Goal: Transaction & Acquisition: Purchase product/service

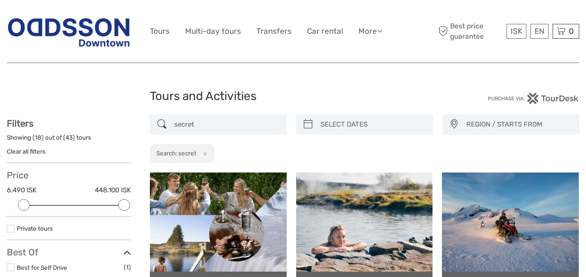
select select
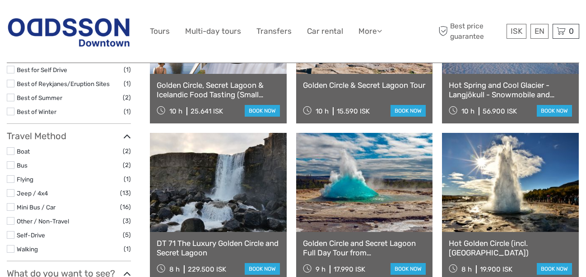
scroll to position [152, 0]
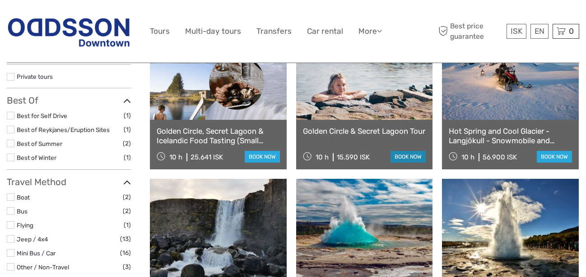
click at [405, 161] on link "book now" at bounding box center [407, 157] width 35 height 12
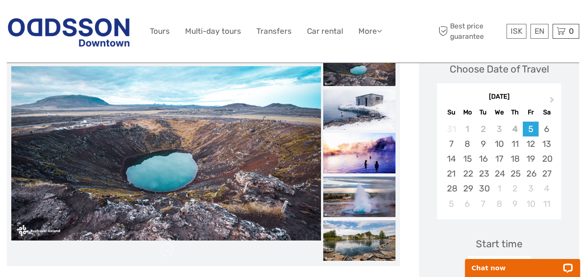
scroll to position [92, 0]
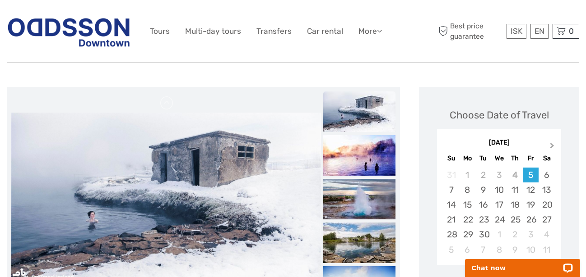
click at [552, 147] on span "Next Month" at bounding box center [552, 147] width 0 height 13
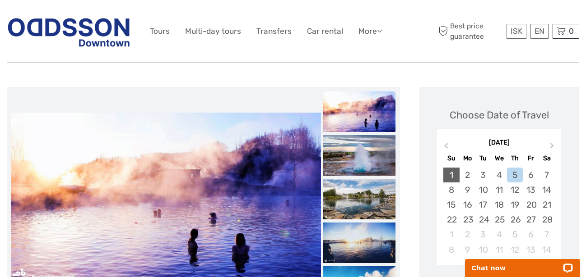
scroll to position [138, 0]
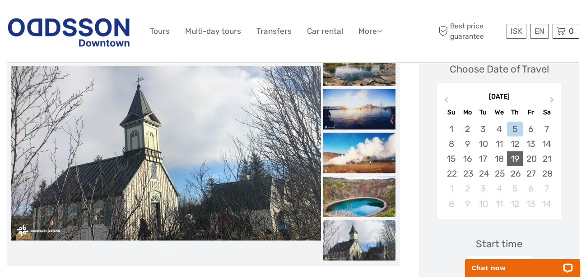
click at [513, 158] on div "19" at bounding box center [515, 159] width 16 height 15
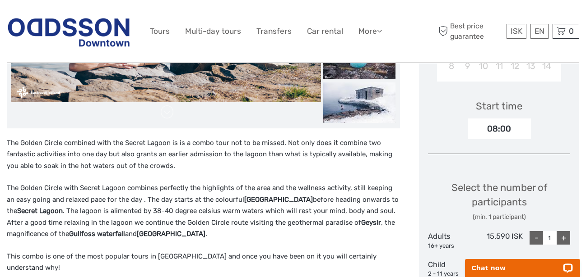
scroll to position [322, 0]
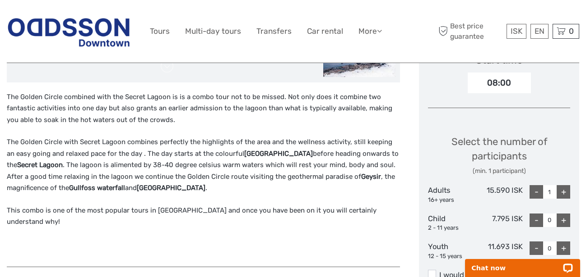
click at [562, 191] on div "+" at bounding box center [563, 192] width 14 height 14
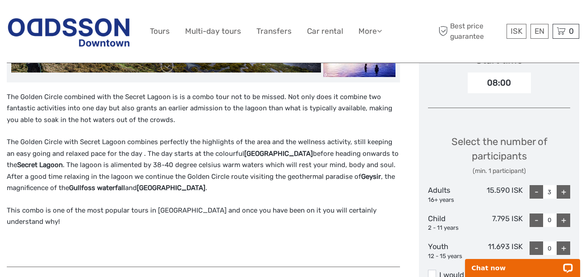
click at [562, 191] on div "+" at bounding box center [563, 192] width 14 height 14
type input "4"
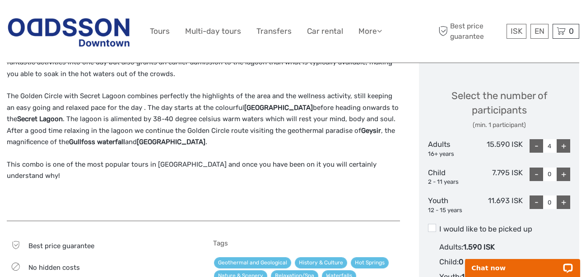
scroll to position [414, 0]
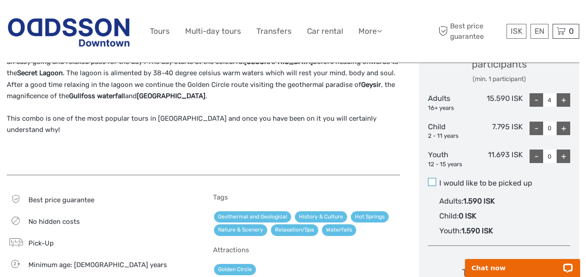
click at [430, 182] on span at bounding box center [432, 182] width 8 height 8
click at [439, 180] on input "I would like to be picked up" at bounding box center [439, 180] width 0 height 0
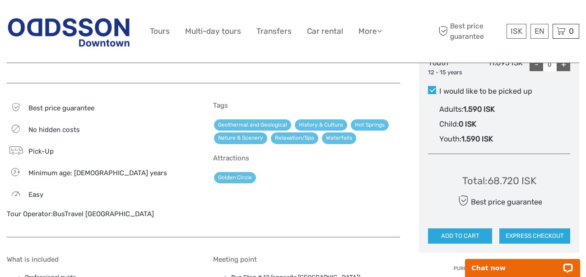
scroll to position [552, 0]
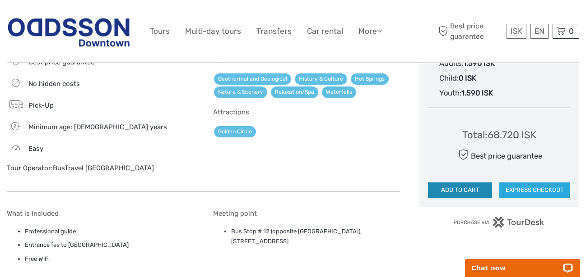
click at [462, 190] on button "ADD TO CART" at bounding box center [460, 190] width 64 height 15
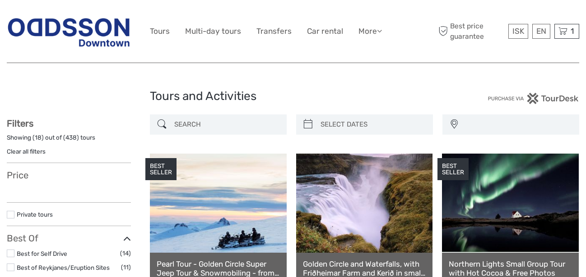
select select
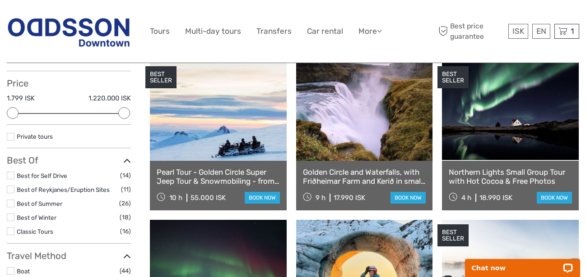
scroll to position [46, 0]
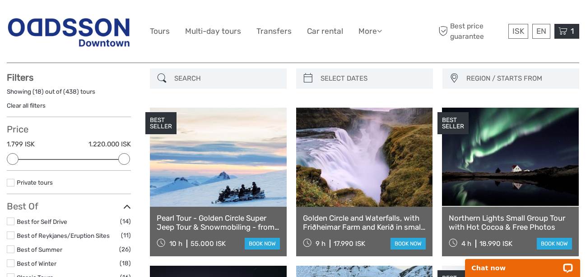
click at [566, 30] on icon at bounding box center [562, 31] width 9 height 11
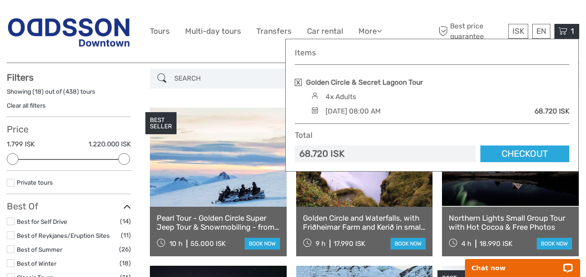
scroll to position [92, 0]
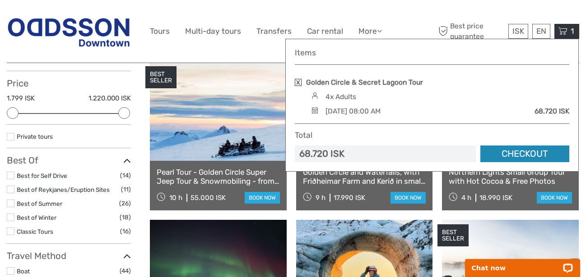
click at [514, 151] on link "Checkout" at bounding box center [524, 154] width 89 height 17
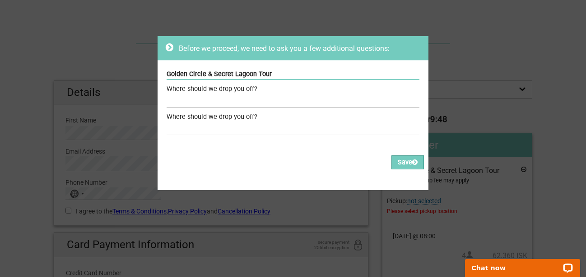
click at [231, 91] on div "Where should we drop you off?" at bounding box center [292, 89] width 253 height 10
click at [252, 87] on div "Where should we drop you off?" at bounding box center [292, 89] width 253 height 10
click at [260, 102] on input "text" at bounding box center [292, 101] width 253 height 13
type input "Oddssen Downtown"
click at [229, 129] on input "text" at bounding box center [292, 128] width 253 height 13
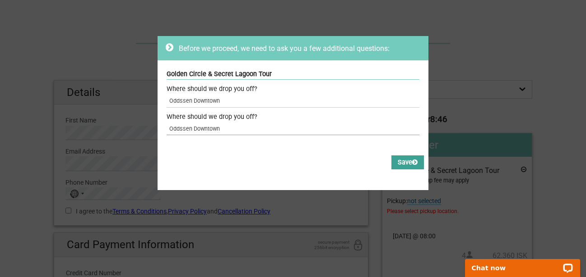
type input "Oddssen Downtown"
click at [396, 162] on button "Save" at bounding box center [407, 163] width 32 height 14
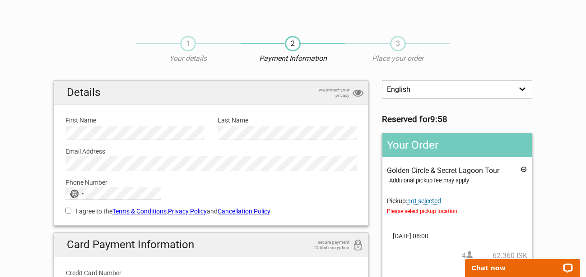
scroll to position [46, 0]
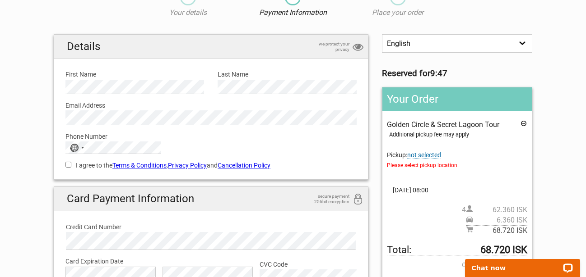
click at [430, 158] on span "not selected" at bounding box center [424, 156] width 34 height 8
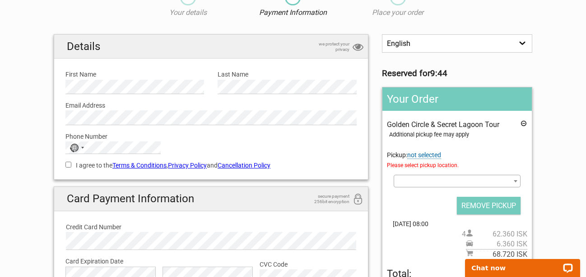
click at [431, 185] on span at bounding box center [456, 181] width 127 height 13
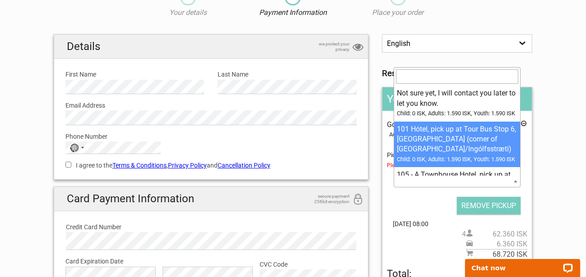
select select "102261"
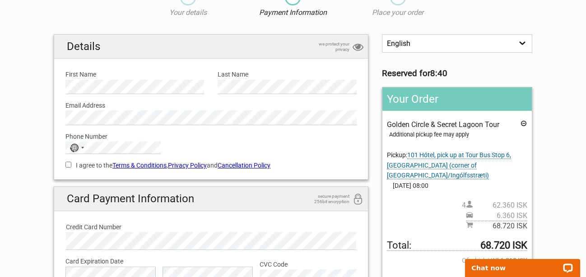
click at [488, 137] on div "Additional pickup fee may apply" at bounding box center [458, 135] width 138 height 10
click at [438, 164] on span "101 Hótel, pick up at Tour Bus Stop 6, Safnahúsið - The Culture House (corner o…" at bounding box center [449, 166] width 124 height 28
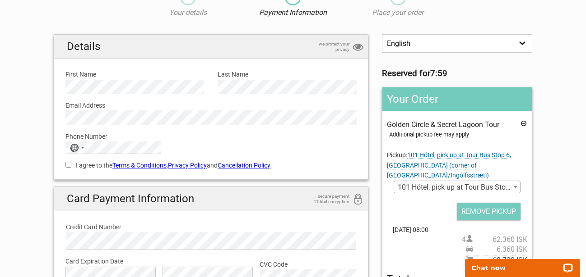
click at [516, 189] on b at bounding box center [515, 187] width 4 height 2
click at [122, 78] on label "First Name" at bounding box center [134, 74] width 139 height 10
click at [68, 166] on input "I agree to the Terms & Conditions , Privacy Policy and Cancellation Policy" at bounding box center [68, 165] width 6 height 6
checkbox input "true"
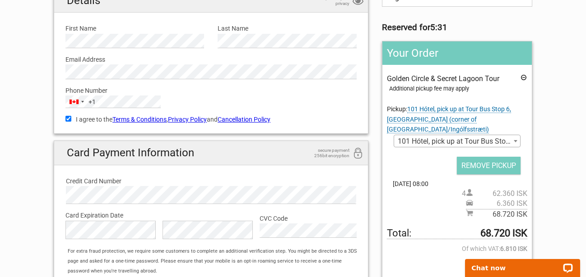
scroll to position [138, 0]
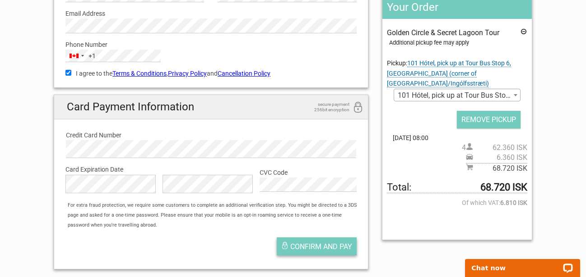
click at [332, 246] on span "Confirm and pay" at bounding box center [321, 247] width 62 height 9
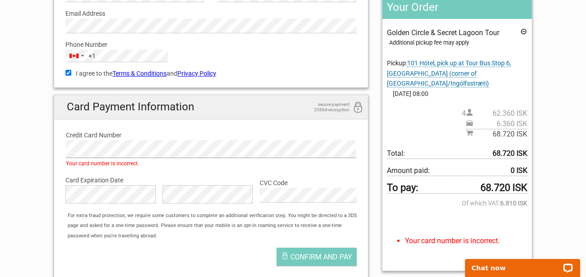
scroll to position [184, 0]
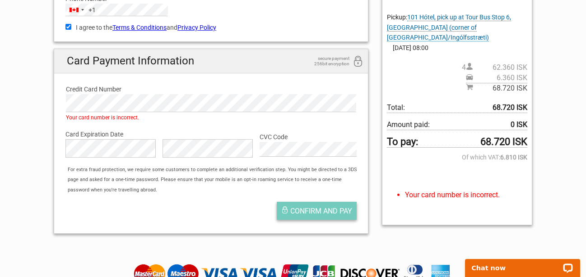
click at [308, 210] on span "Confirm and pay" at bounding box center [321, 211] width 62 height 9
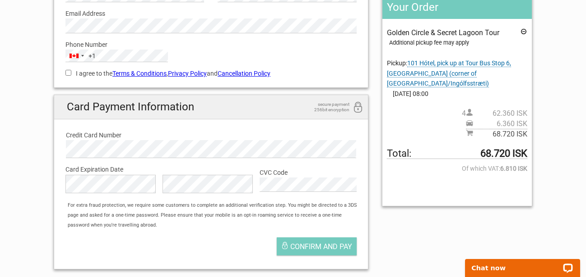
scroll to position [92, 0]
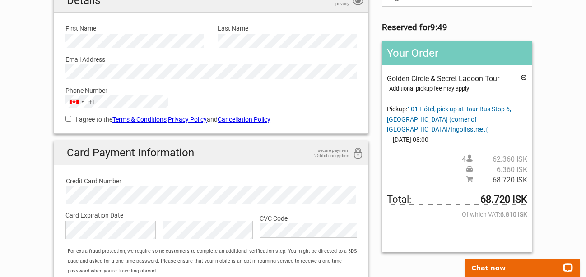
click at [68, 119] on input "I agree to the Terms & Conditions , Privacy Policy and Cancellation Policy" at bounding box center [68, 119] width 6 height 6
checkbox input "true"
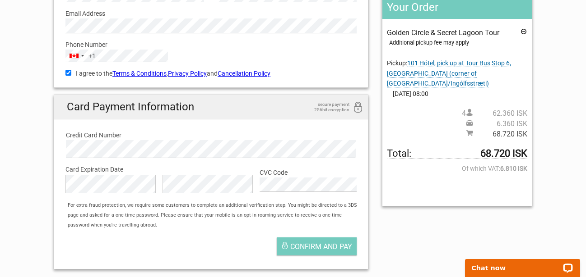
scroll to position [184, 0]
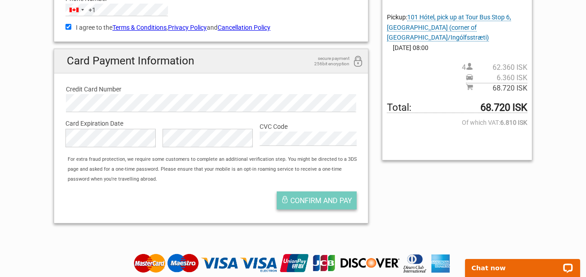
click at [305, 202] on span "Confirm and pay" at bounding box center [321, 201] width 62 height 9
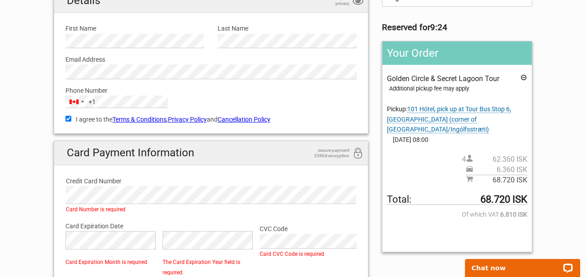
scroll to position [138, 0]
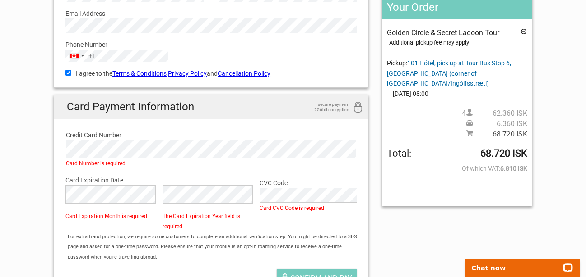
click at [157, 162] on div "Credit Card Number Card Number is required" at bounding box center [211, 146] width 305 height 45
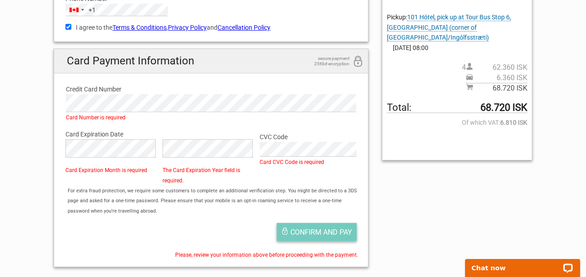
click at [314, 231] on span "Confirm and pay" at bounding box center [321, 232] width 62 height 9
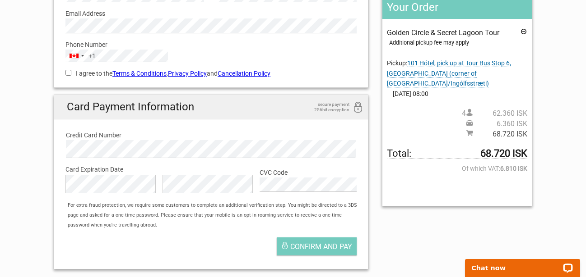
scroll to position [92, 0]
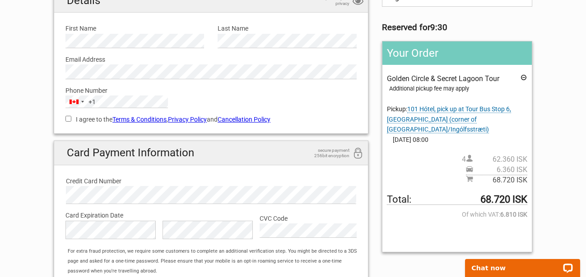
click at [524, 78] on icon at bounding box center [523, 79] width 7 height 10
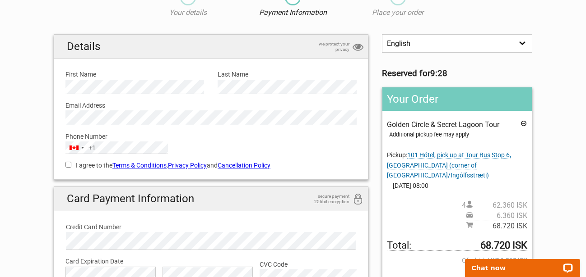
scroll to position [0, 0]
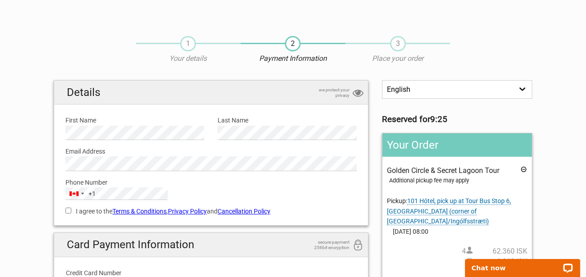
click at [185, 43] on span "1" at bounding box center [188, 43] width 16 height 15
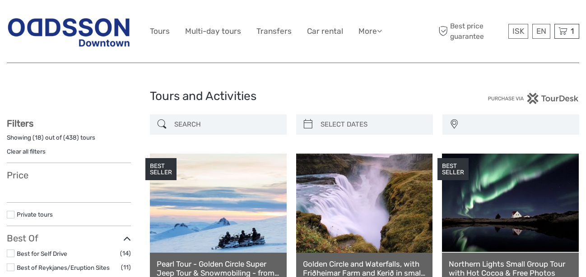
select select
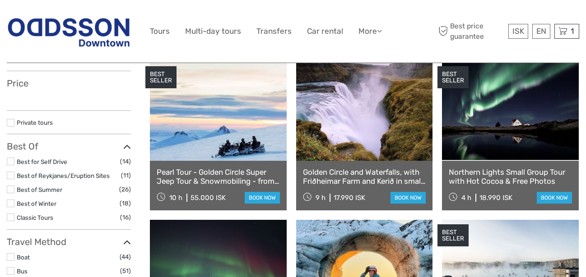
scroll to position [92, 0]
select select
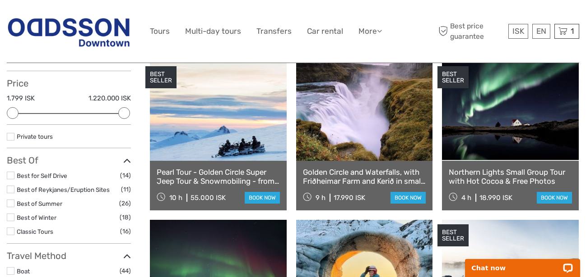
scroll to position [0, 0]
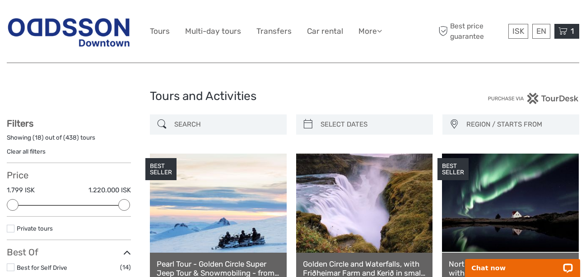
click at [567, 32] on icon at bounding box center [562, 31] width 9 height 11
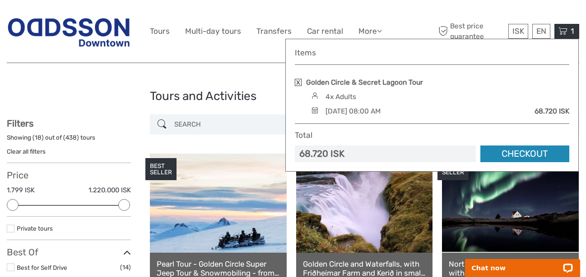
click at [506, 153] on link "Checkout" at bounding box center [524, 154] width 89 height 17
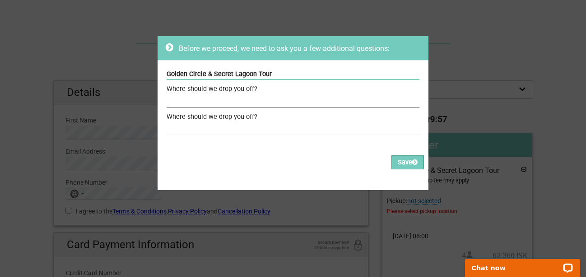
click at [199, 99] on input "text" at bounding box center [292, 101] width 253 height 13
type input "Oddssen Downtown"
click at [200, 123] on input "text" at bounding box center [292, 128] width 253 height 13
type input "Odd"
click at [186, 100] on input "Oddssen Downtown" at bounding box center [292, 101] width 253 height 13
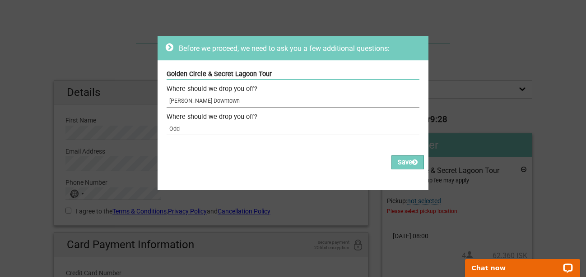
type input "Oddsson Downtown"
click at [181, 129] on input "Odd" at bounding box center [292, 128] width 253 height 13
type input "Oddsson Downtown"
click at [401, 167] on button "Save" at bounding box center [407, 163] width 32 height 14
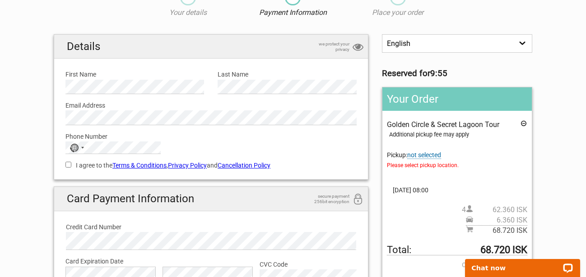
click at [422, 156] on span "not selected" at bounding box center [424, 156] width 34 height 8
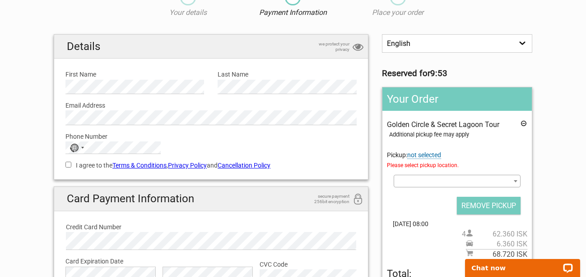
click at [428, 183] on span at bounding box center [456, 181] width 127 height 13
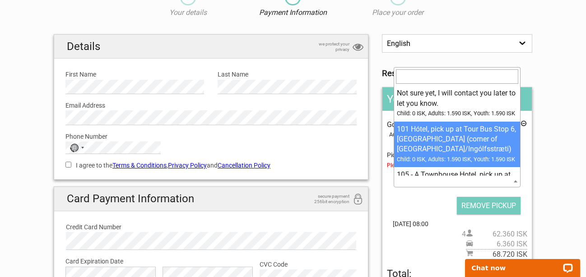
select select "102261"
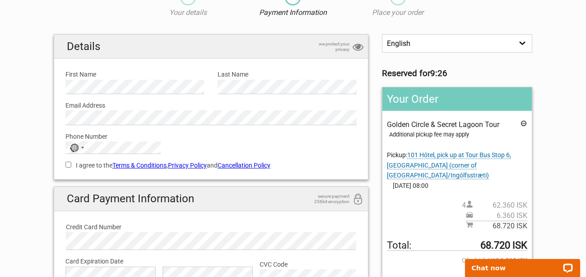
type input "+"
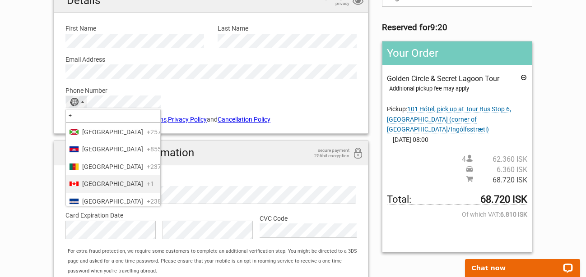
scroll to position [644, 0]
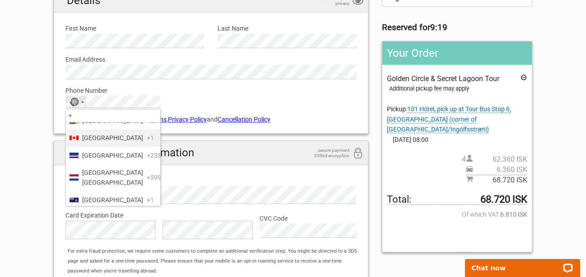
click at [106, 147] on li "Canada +1" at bounding box center [113, 137] width 94 height 17
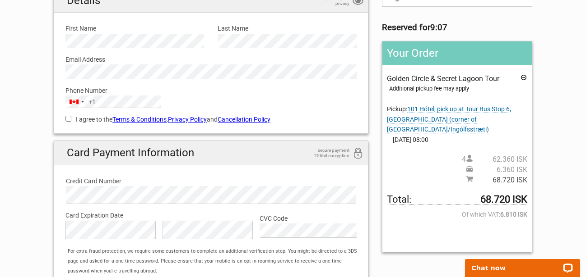
click at [67, 121] on input "I agree to the Terms & Conditions , Privacy Policy and Cancellation Policy" at bounding box center [68, 119] width 6 height 6
checkbox input "true"
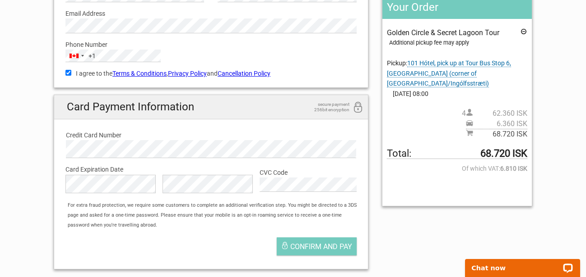
click at [238, 226] on div "For extra fraud protection, we require some customers to complete an additional…" at bounding box center [215, 216] width 305 height 30
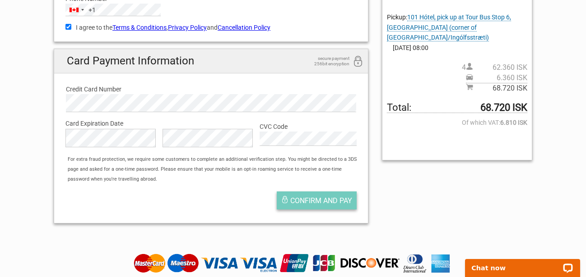
click at [304, 200] on span "Confirm and pay" at bounding box center [321, 201] width 62 height 9
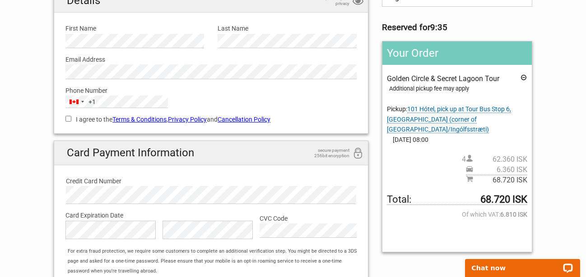
scroll to position [138, 0]
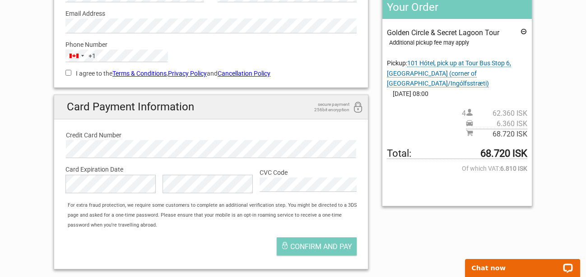
click at [69, 72] on input "I agree to the Terms & Conditions , Privacy Policy and Cancellation Policy" at bounding box center [68, 73] width 6 height 6
checkbox input "true"
click at [58, 145] on div "Card Payment Information secure payment 256bit encryption Credit Card Number Ca…" at bounding box center [211, 182] width 314 height 175
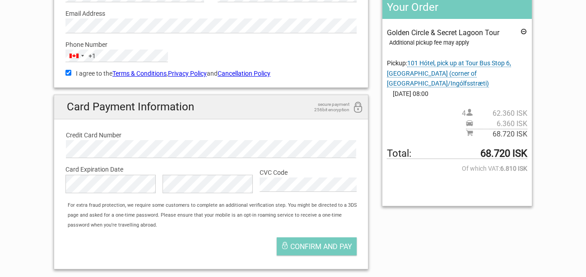
click at [243, 235] on div "Confirm and pay" at bounding box center [211, 249] width 305 height 32
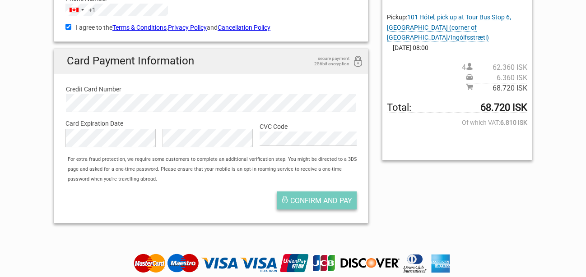
click at [309, 198] on span "Confirm and pay" at bounding box center [321, 201] width 62 height 9
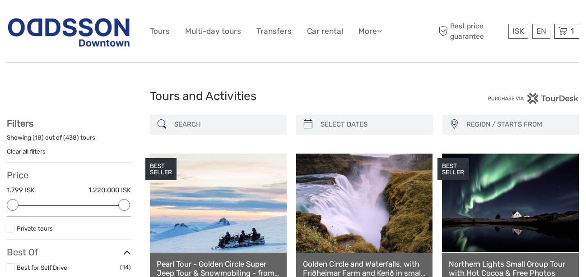
select select
click at [559, 30] on icon at bounding box center [562, 31] width 9 height 11
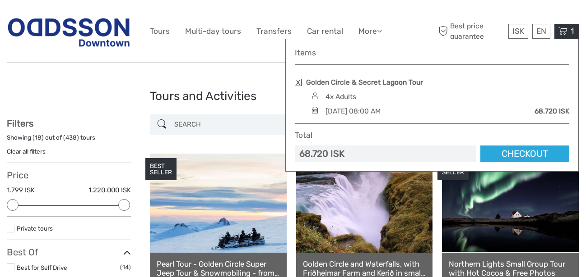
click at [299, 80] on link at bounding box center [298, 82] width 7 height 7
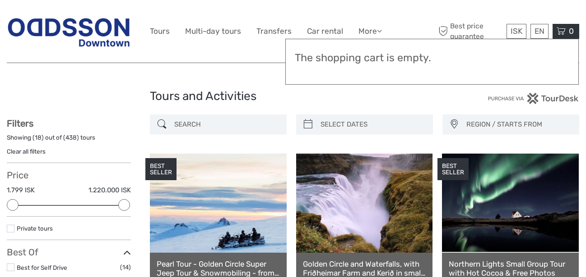
click at [282, 99] on h1 "Tours and Activities" at bounding box center [293, 96] width 286 height 14
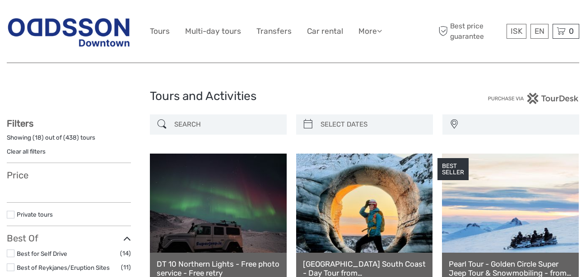
select select
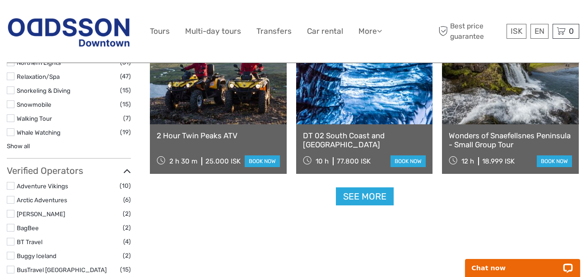
scroll to position [966, 0]
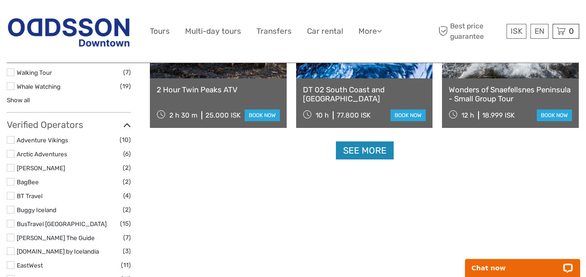
click at [358, 149] on link "See more" at bounding box center [365, 151] width 58 height 18
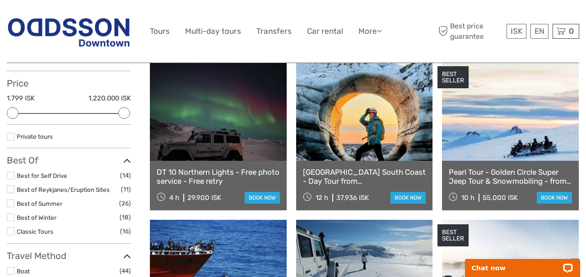
scroll to position [46, 0]
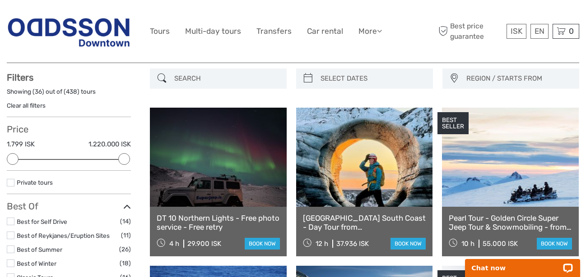
click at [196, 81] on input "search" at bounding box center [226, 79] width 111 height 16
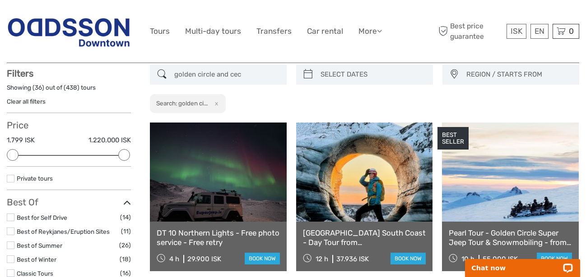
scroll to position [51, 0]
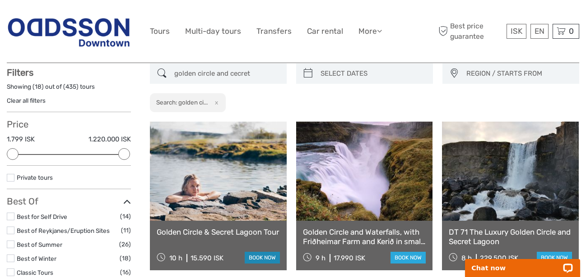
type input "golden circle and cecret"
click at [257, 261] on link "book now" at bounding box center [262, 258] width 35 height 12
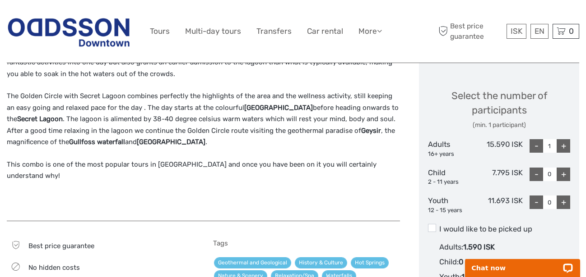
scroll to position [414, 0]
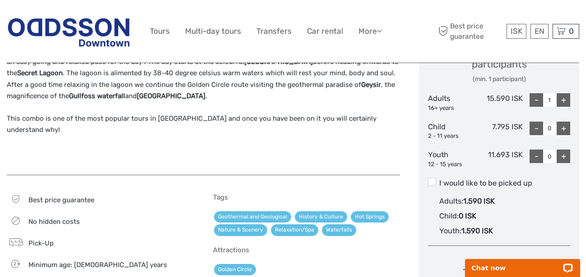
click at [564, 99] on div "+" at bounding box center [563, 100] width 14 height 14
type input "4"
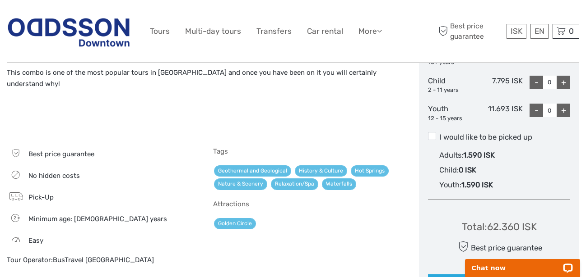
scroll to position [506, 0]
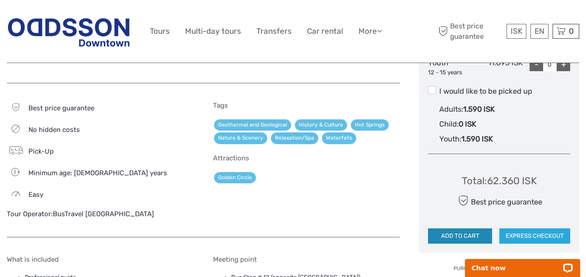
click at [448, 237] on button "ADD TO CART" at bounding box center [460, 236] width 64 height 15
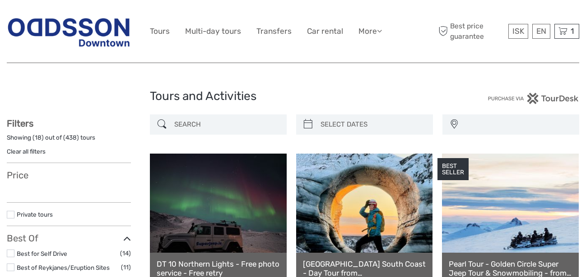
select select
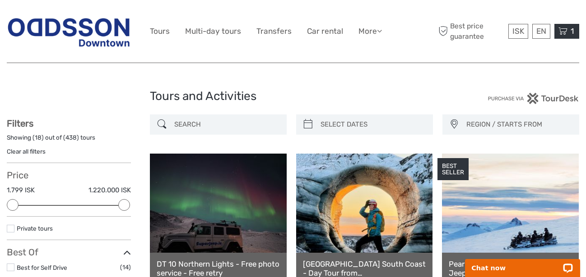
click at [563, 32] on icon at bounding box center [562, 31] width 9 height 11
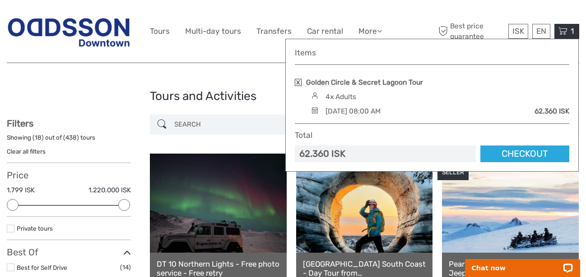
click at [339, 112] on div "[DATE] 08:00 AM" at bounding box center [352, 111] width 55 height 10
click at [297, 82] on link at bounding box center [298, 82] width 7 height 7
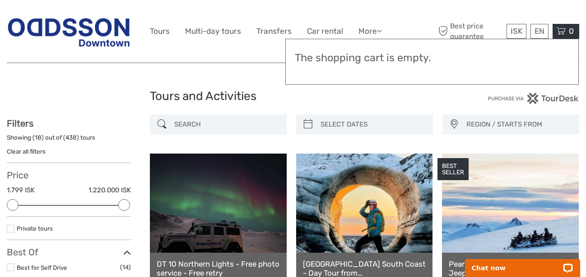
click at [330, 96] on h1 "Tours and Activities" at bounding box center [293, 96] width 286 height 14
click at [201, 122] on input "search" at bounding box center [226, 125] width 111 height 16
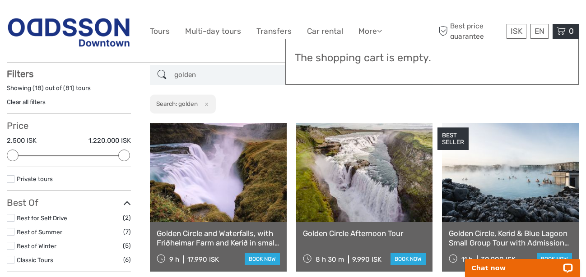
scroll to position [51, 0]
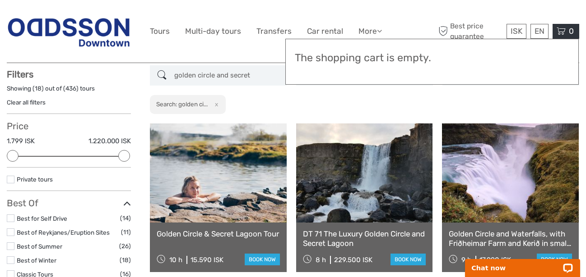
scroll to position [51, 0]
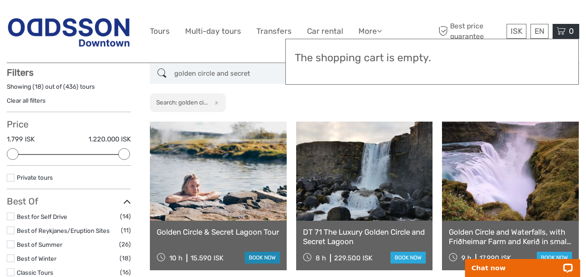
type input "golden circle and secret"
click at [256, 260] on link "book now" at bounding box center [262, 258] width 35 height 12
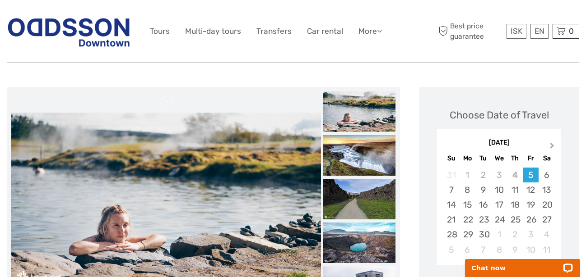
click at [552, 145] on span "Next Month" at bounding box center [552, 147] width 0 height 13
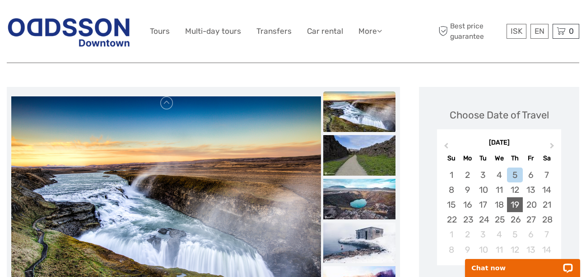
click at [514, 204] on div "19" at bounding box center [515, 205] width 16 height 15
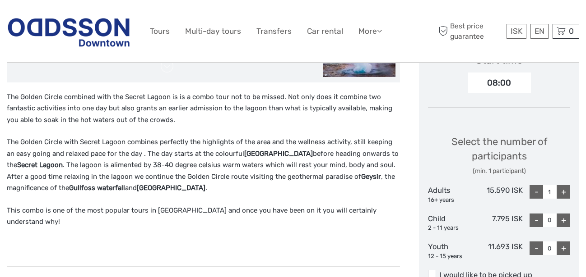
scroll to position [368, 0]
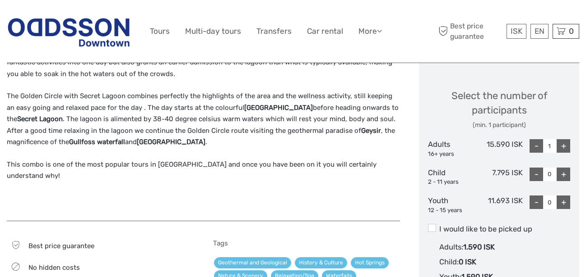
click at [560, 149] on div "+" at bounding box center [563, 146] width 14 height 14
type input "4"
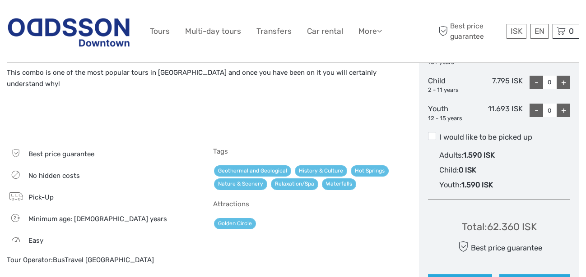
scroll to position [506, 0]
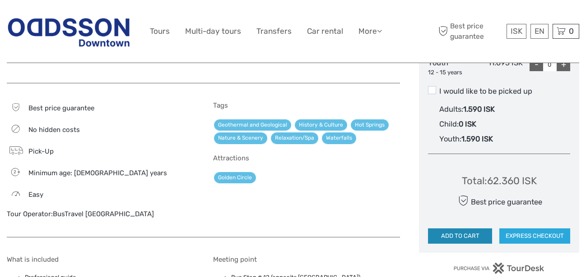
click at [460, 235] on button "ADD TO CART" at bounding box center [460, 236] width 64 height 15
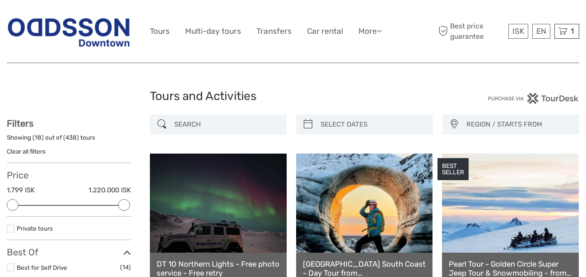
select select
click at [565, 35] on icon at bounding box center [562, 31] width 9 height 11
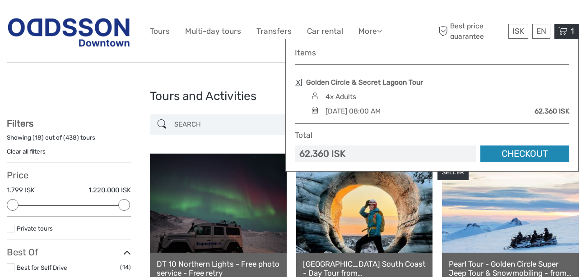
click at [519, 155] on link "Checkout" at bounding box center [524, 154] width 89 height 17
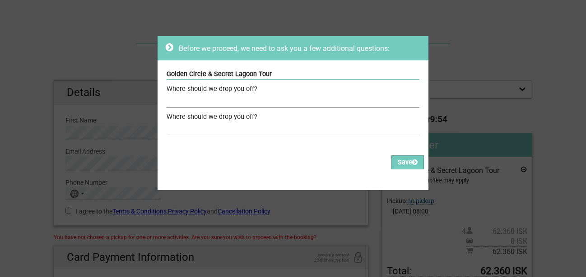
click at [185, 98] on input "text" at bounding box center [292, 101] width 253 height 13
type input "S"
type input "101 Hotel"
click at [239, 126] on input "text" at bounding box center [292, 128] width 253 height 13
type input "101 Hotel"
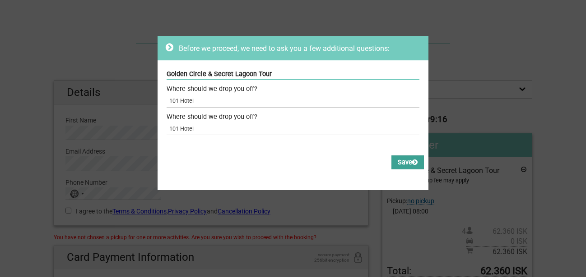
click at [398, 162] on button "Save" at bounding box center [407, 163] width 32 height 14
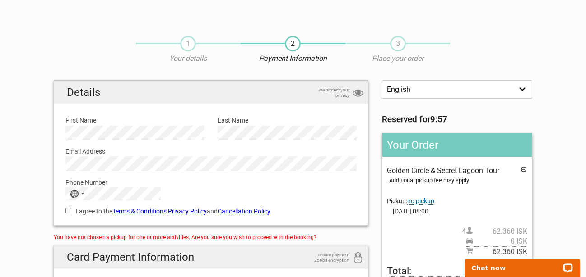
click at [417, 203] on span "no pickup" at bounding box center [420, 202] width 27 height 8
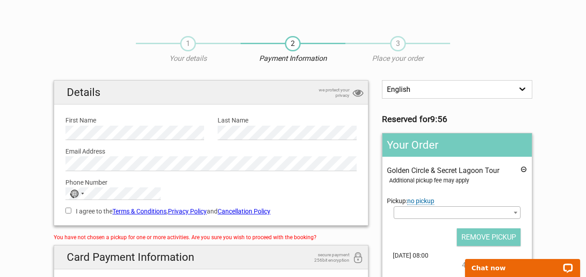
click at [448, 217] on span at bounding box center [456, 213] width 127 height 13
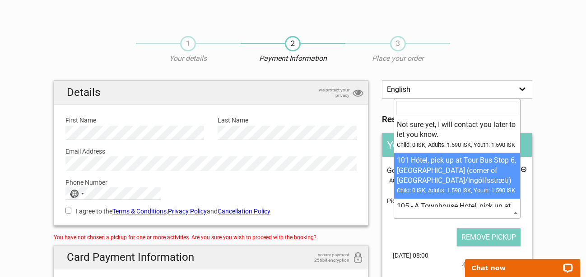
select select "102261"
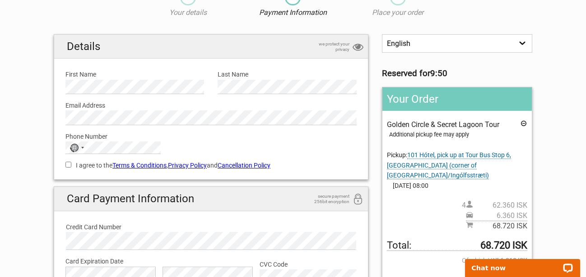
scroll to position [92, 0]
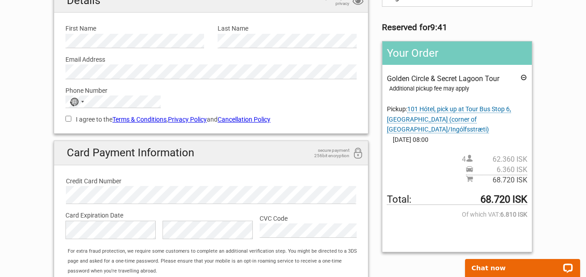
click at [67, 119] on input "I agree to the Terms & Conditions , Privacy Policy and Cancellation Policy" at bounding box center [68, 119] width 6 height 6
checkbox input "true"
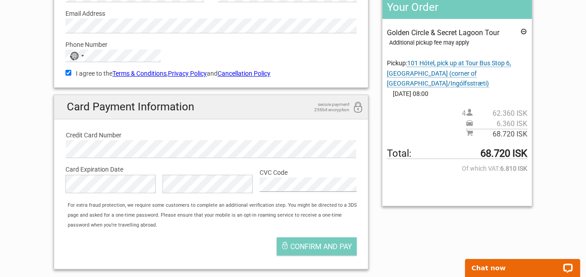
scroll to position [184, 0]
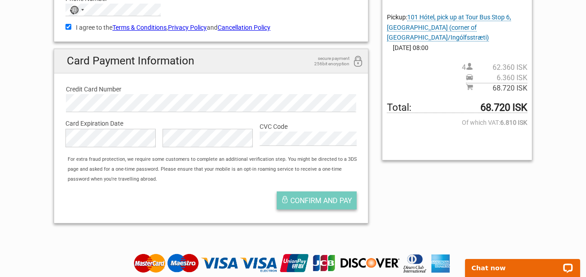
click at [303, 201] on span "Confirm and pay" at bounding box center [321, 201] width 62 height 9
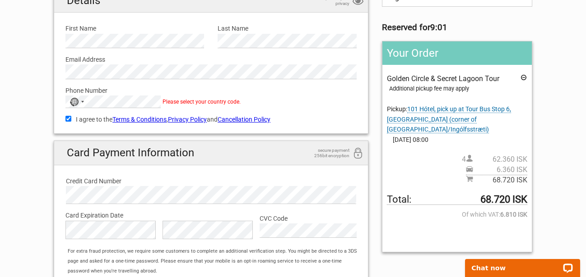
scroll to position [138, 0]
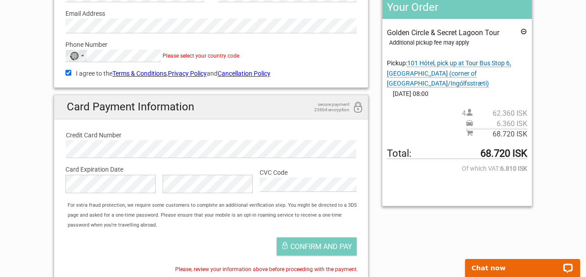
click at [83, 59] on div "No country selected" at bounding box center [76, 56] width 21 height 12
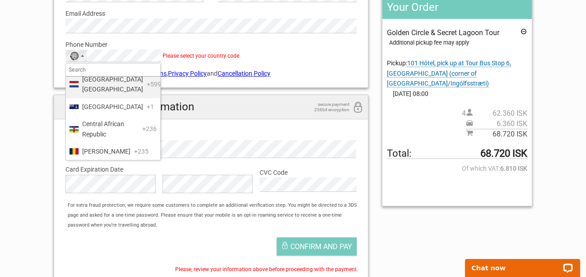
scroll to position [646, 0]
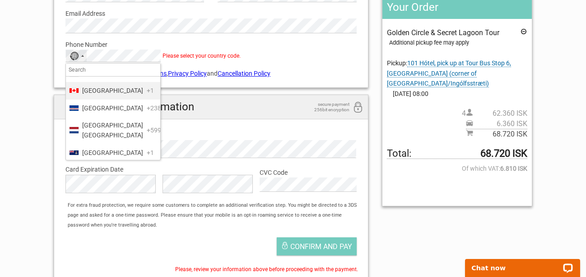
click at [130, 99] on li "Canada +1" at bounding box center [113, 90] width 94 height 17
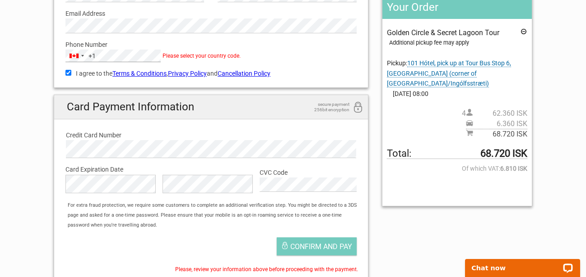
scroll to position [184, 0]
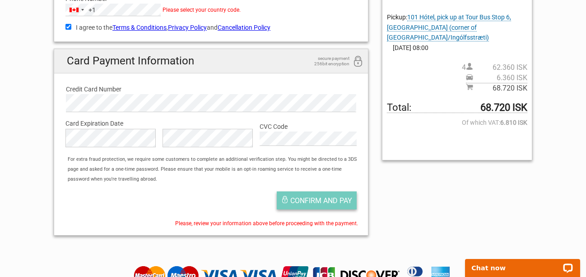
click at [306, 201] on span "Confirm and pay" at bounding box center [321, 201] width 62 height 9
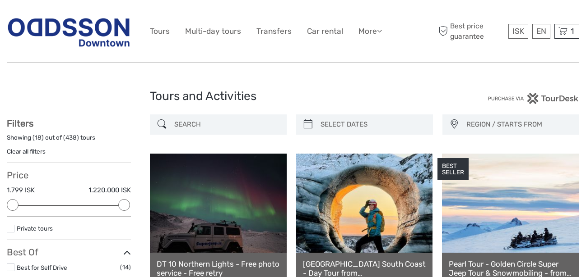
select select
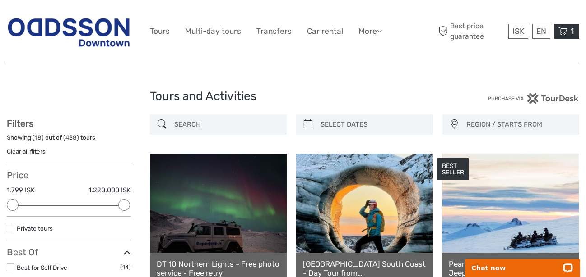
click at [564, 29] on icon at bounding box center [562, 31] width 9 height 11
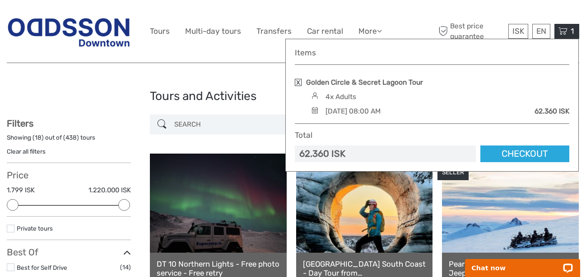
click at [297, 81] on link at bounding box center [298, 82] width 7 height 7
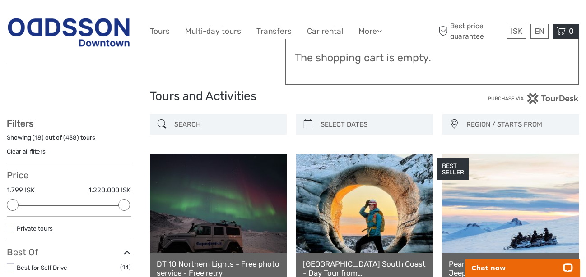
click at [467, 97] on div at bounding box center [507, 98] width 143 height 11
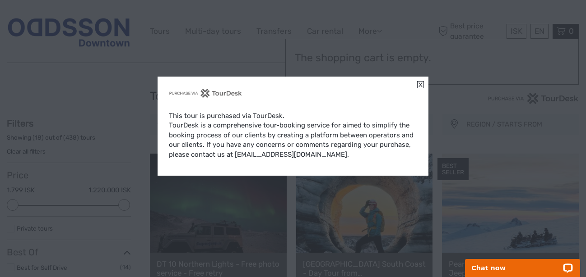
click at [421, 85] on link at bounding box center [420, 84] width 7 height 7
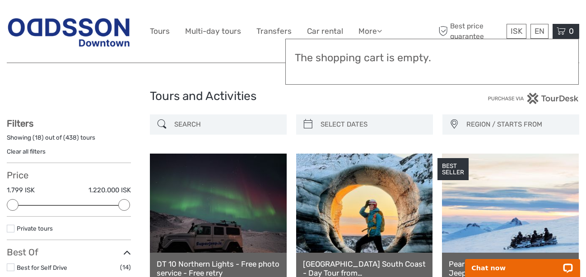
click at [435, 96] on h1 "Tours and Activities" at bounding box center [293, 96] width 286 height 14
click at [441, 100] on div at bounding box center [507, 98] width 143 height 11
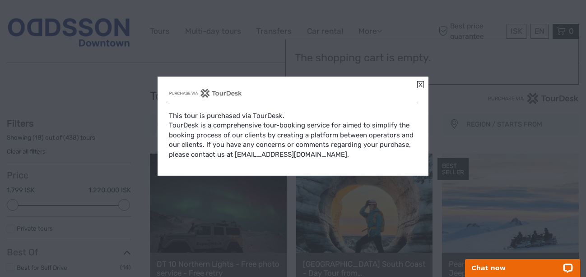
click at [419, 84] on link at bounding box center [420, 84] width 7 height 7
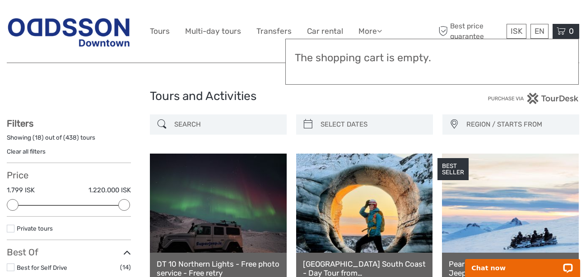
click at [430, 97] on h1 "Tours and Activities" at bounding box center [293, 96] width 286 height 14
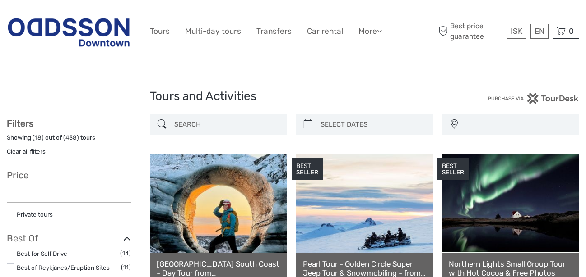
select select
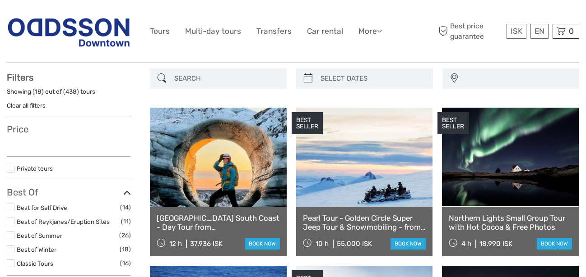
select select
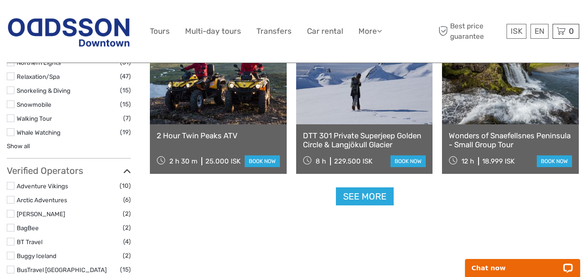
scroll to position [966, 0]
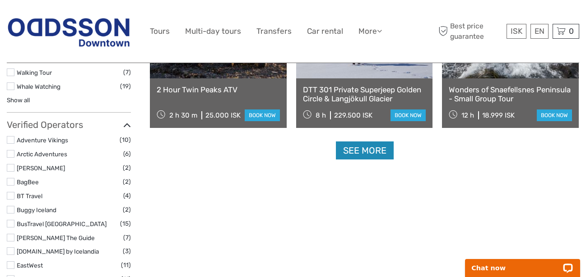
click at [367, 150] on link "See more" at bounding box center [365, 151] width 58 height 18
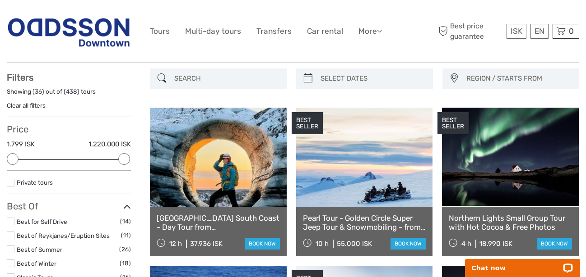
scroll to position [0, 0]
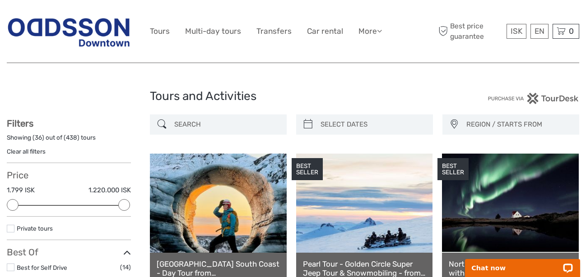
click at [233, 125] on input "search" at bounding box center [226, 125] width 111 height 16
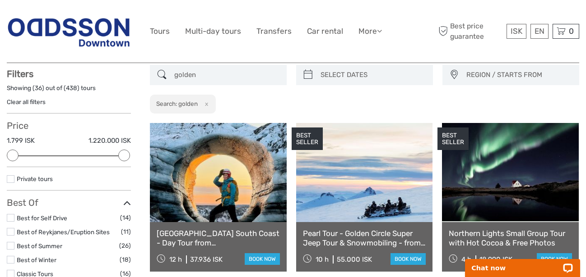
scroll to position [51, 0]
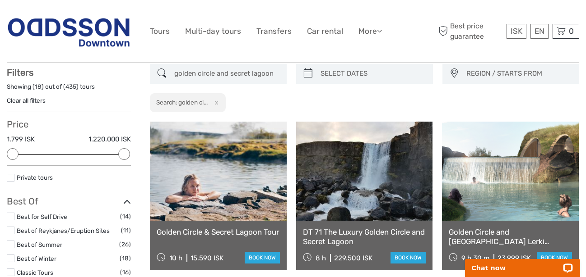
type input "golden circle and secret lagoon"
click at [228, 234] on link "Golden Circle & Secret Lagoon Tour" at bounding box center [218, 232] width 123 height 9
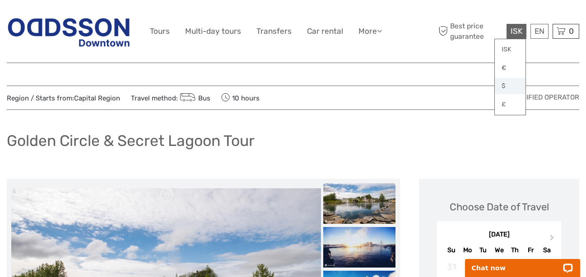
click at [508, 87] on link "$" at bounding box center [509, 86] width 31 height 16
click at [449, 135] on div "Golden Circle & Secret Lagoon Tour" at bounding box center [293, 144] width 572 height 33
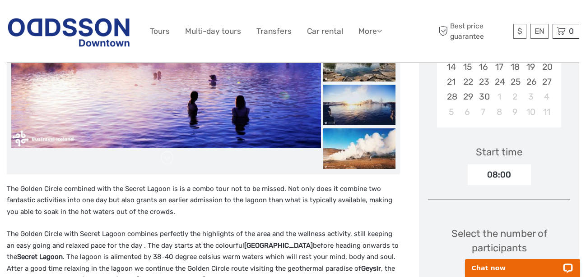
scroll to position [276, 0]
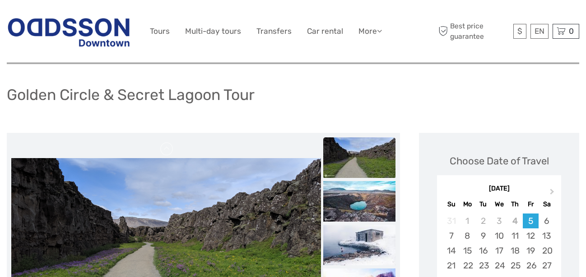
scroll to position [0, 0]
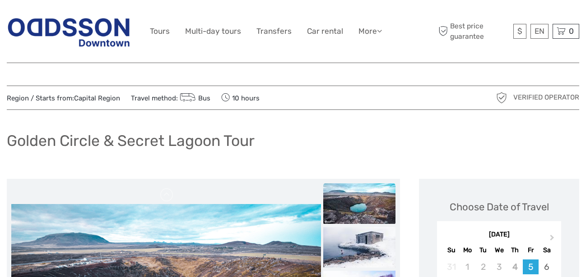
click at [296, 134] on div "Golden Circle & Secret Lagoon Tour" at bounding box center [293, 144] width 572 height 33
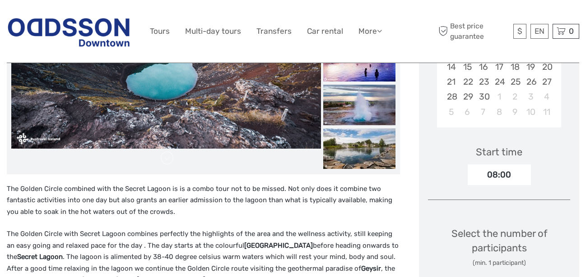
scroll to position [184, 0]
